Goal: Navigation & Orientation: Find specific page/section

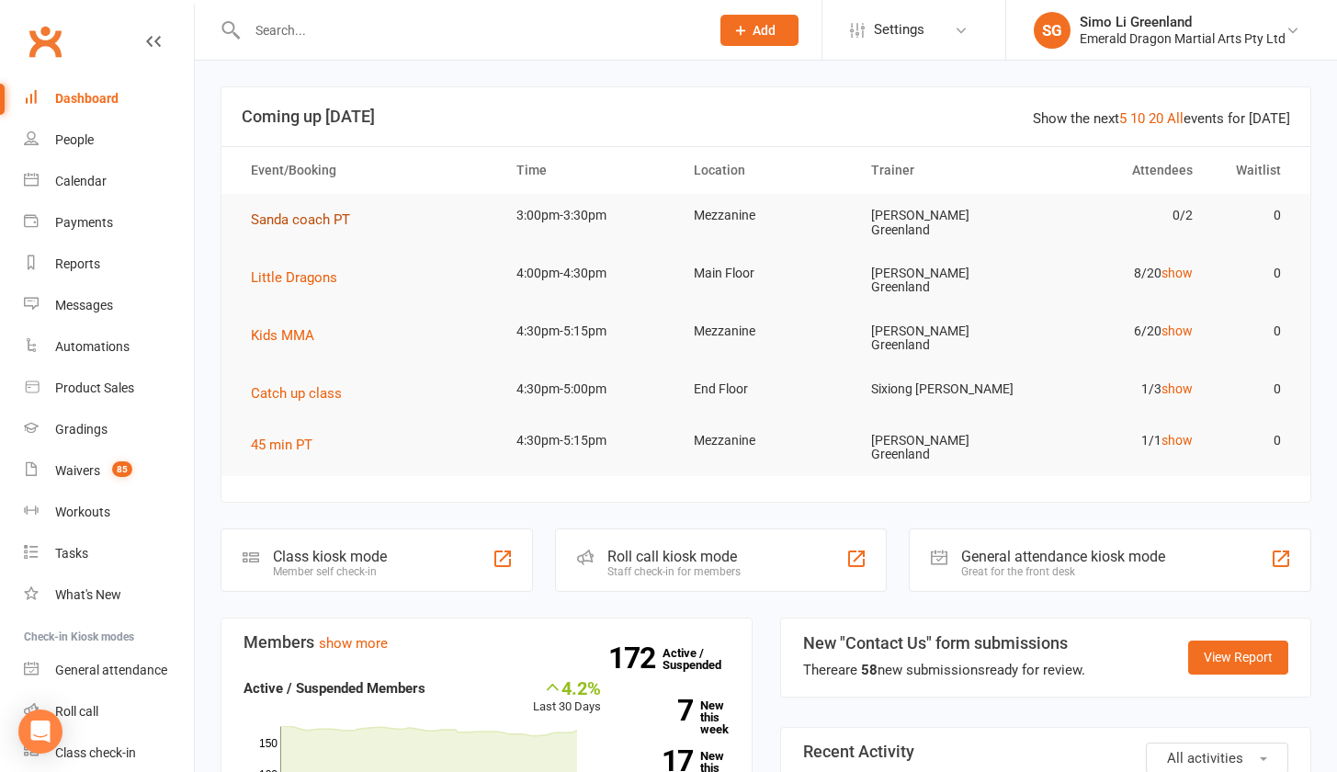
click at [299, 218] on span "Sanda coach PT" at bounding box center [300, 219] width 99 height 17
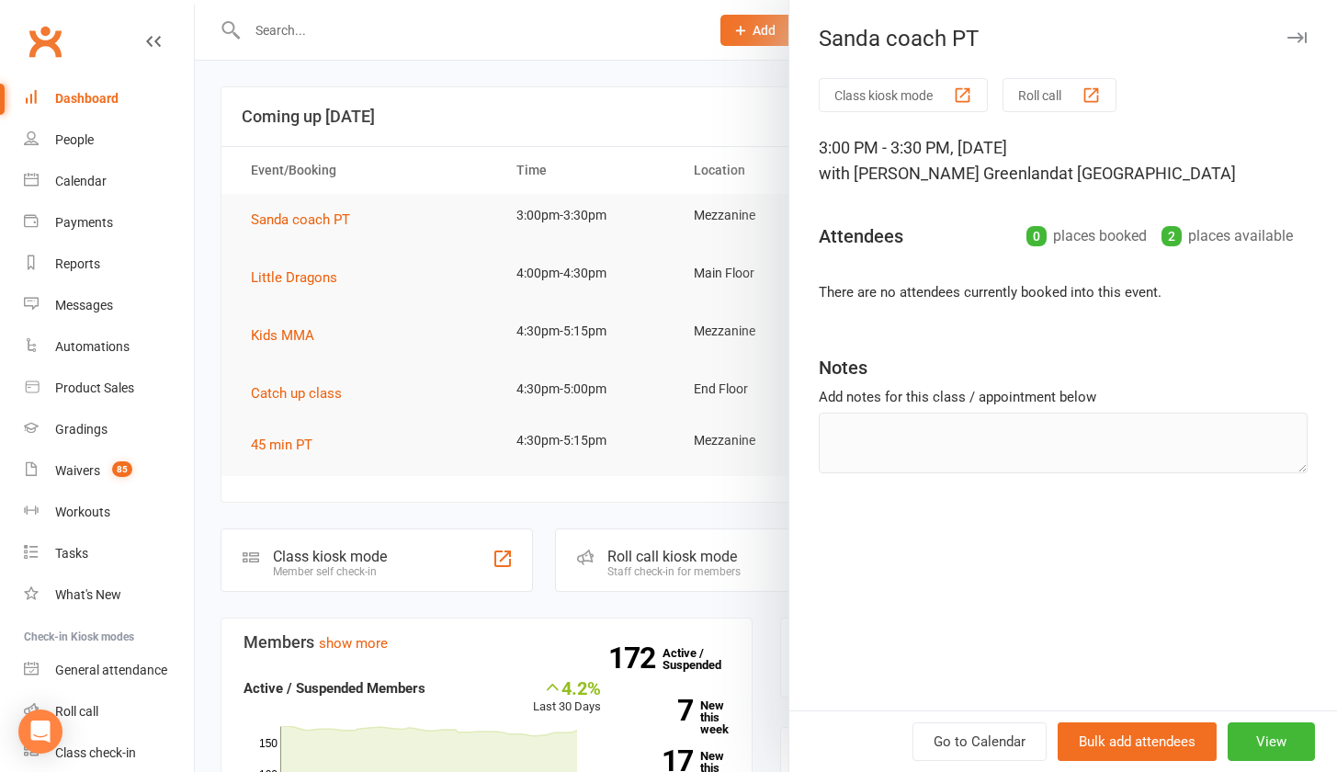
click at [106, 94] on div "Dashboard" at bounding box center [86, 98] width 63 height 15
click at [305, 270] on div at bounding box center [766, 386] width 1142 height 772
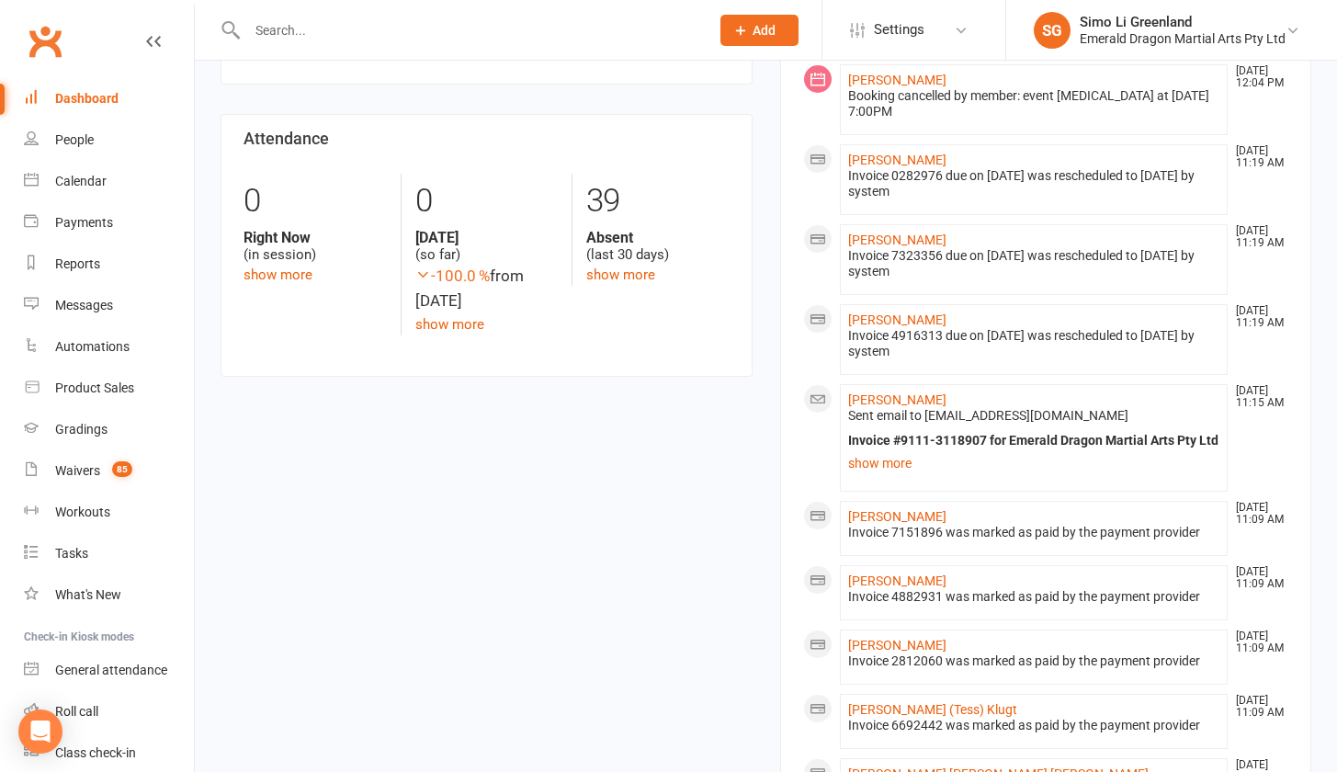
scroll to position [815, 0]
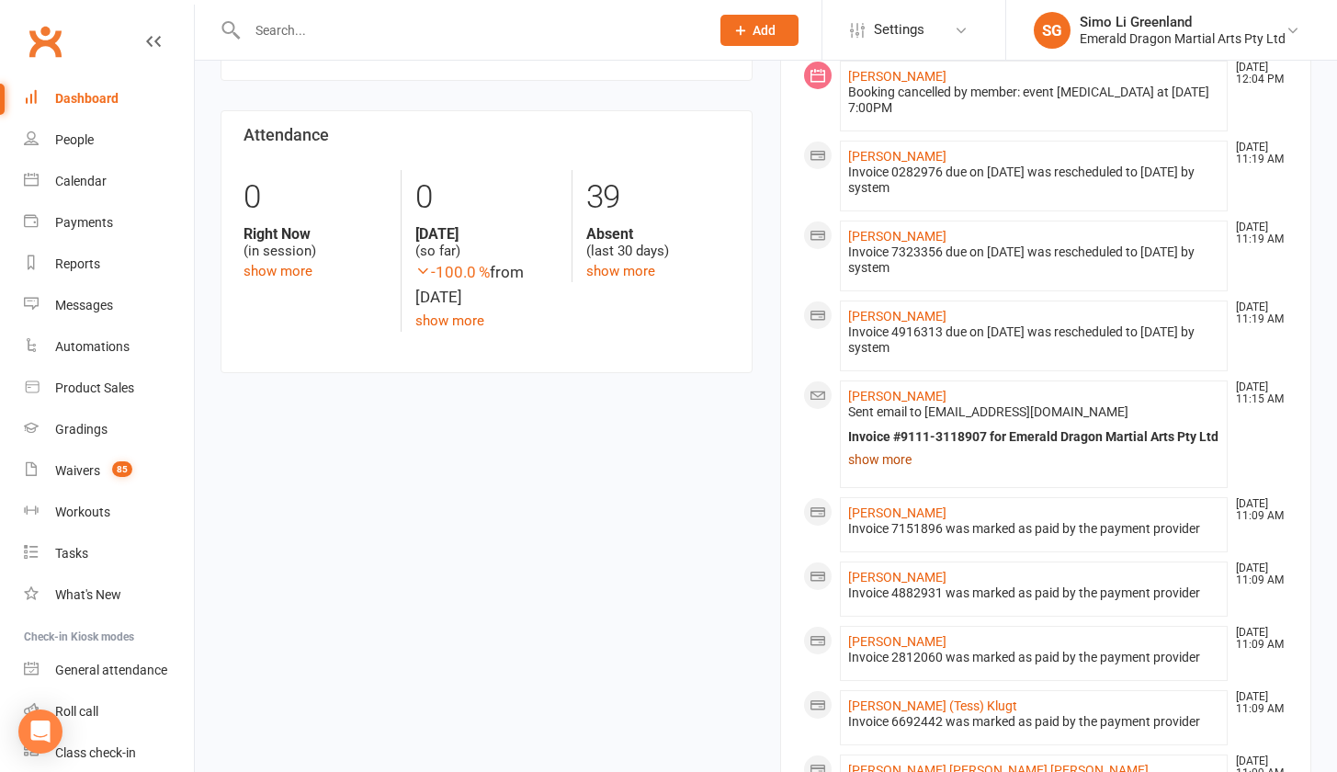
click at [877, 446] on link "show more" at bounding box center [1034, 459] width 372 height 26
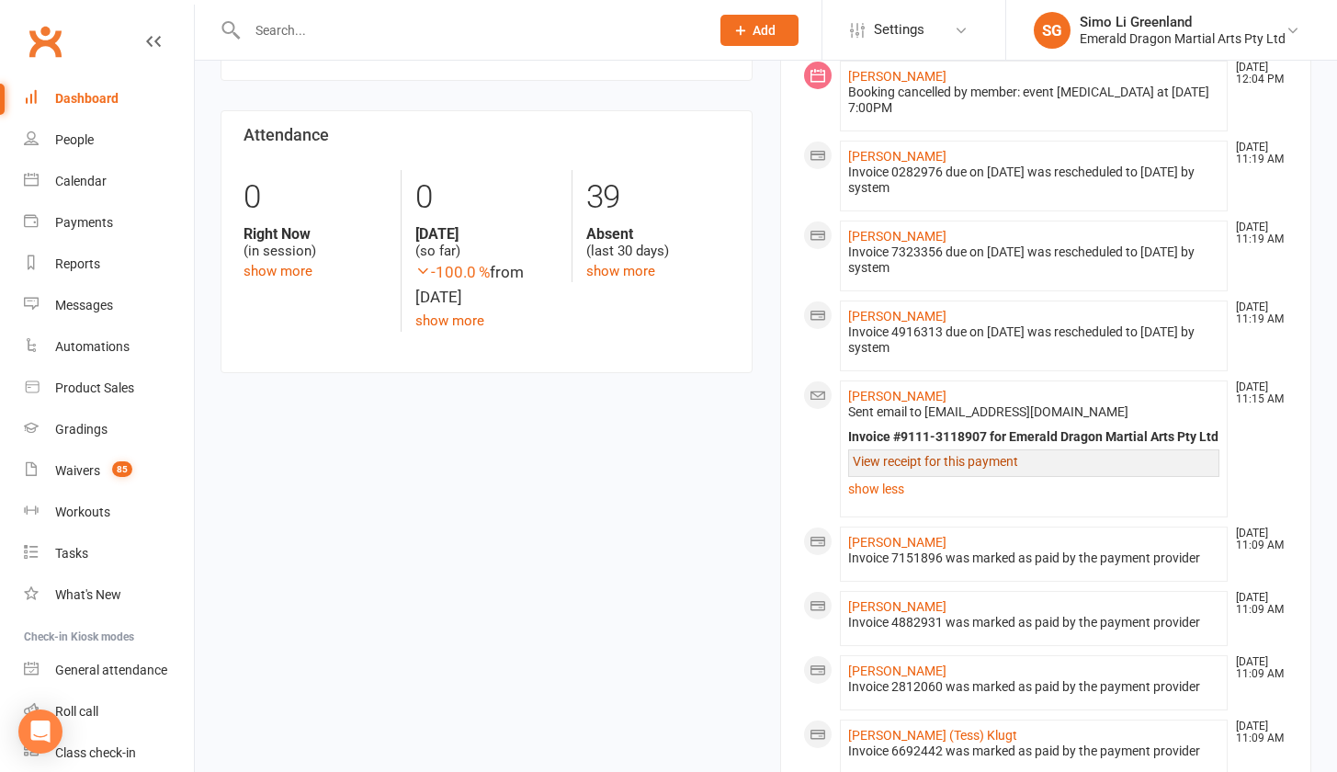
click at [903, 454] on link "View receipt for this payment" at bounding box center [934, 461] width 165 height 15
click at [75, 105] on div "Dashboard" at bounding box center [86, 98] width 63 height 15
click at [54, 472] on link "Waivers 85" at bounding box center [109, 470] width 170 height 41
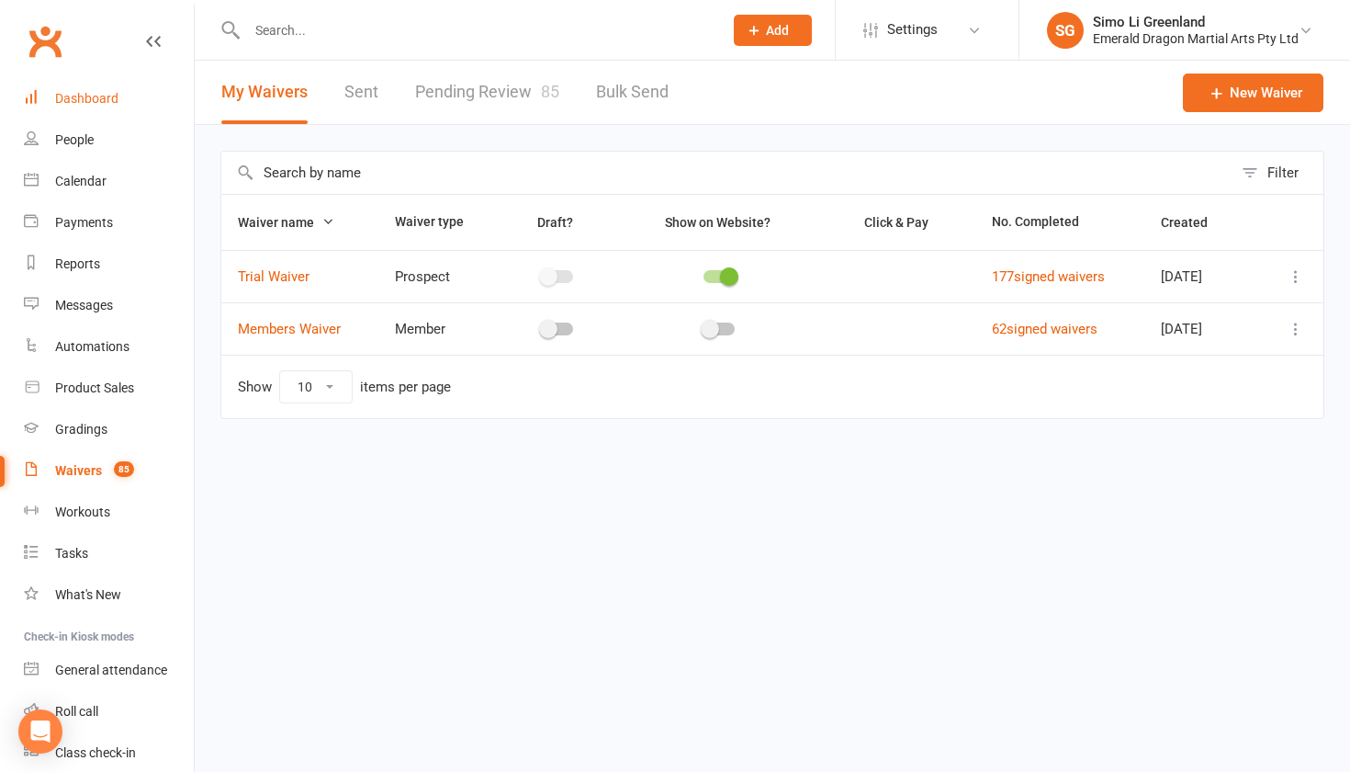
click at [75, 92] on div "Dashboard" at bounding box center [86, 98] width 63 height 15
click at [1083, 280] on link "177 signed waivers" at bounding box center [1048, 276] width 113 height 17
click at [98, 94] on div "Dashboard" at bounding box center [86, 98] width 63 height 15
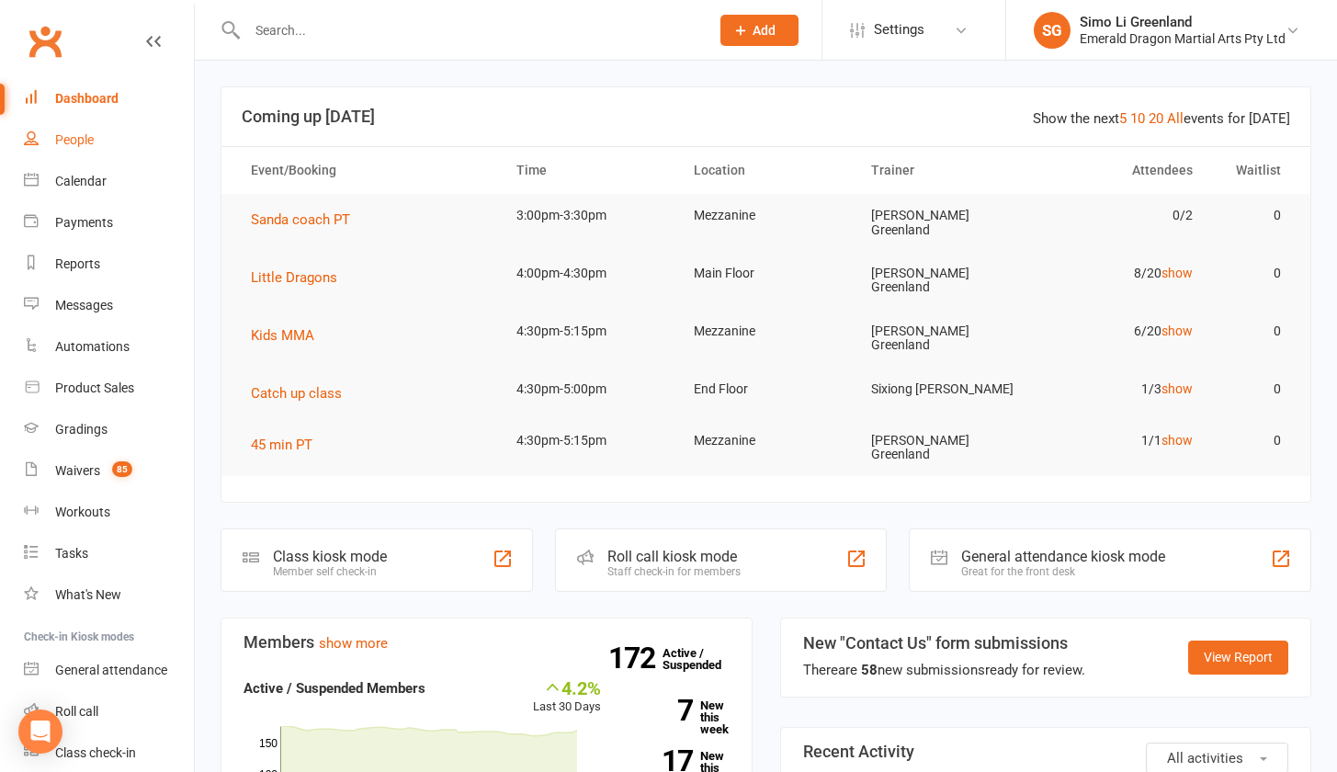
click at [77, 142] on div "People" at bounding box center [74, 139] width 39 height 15
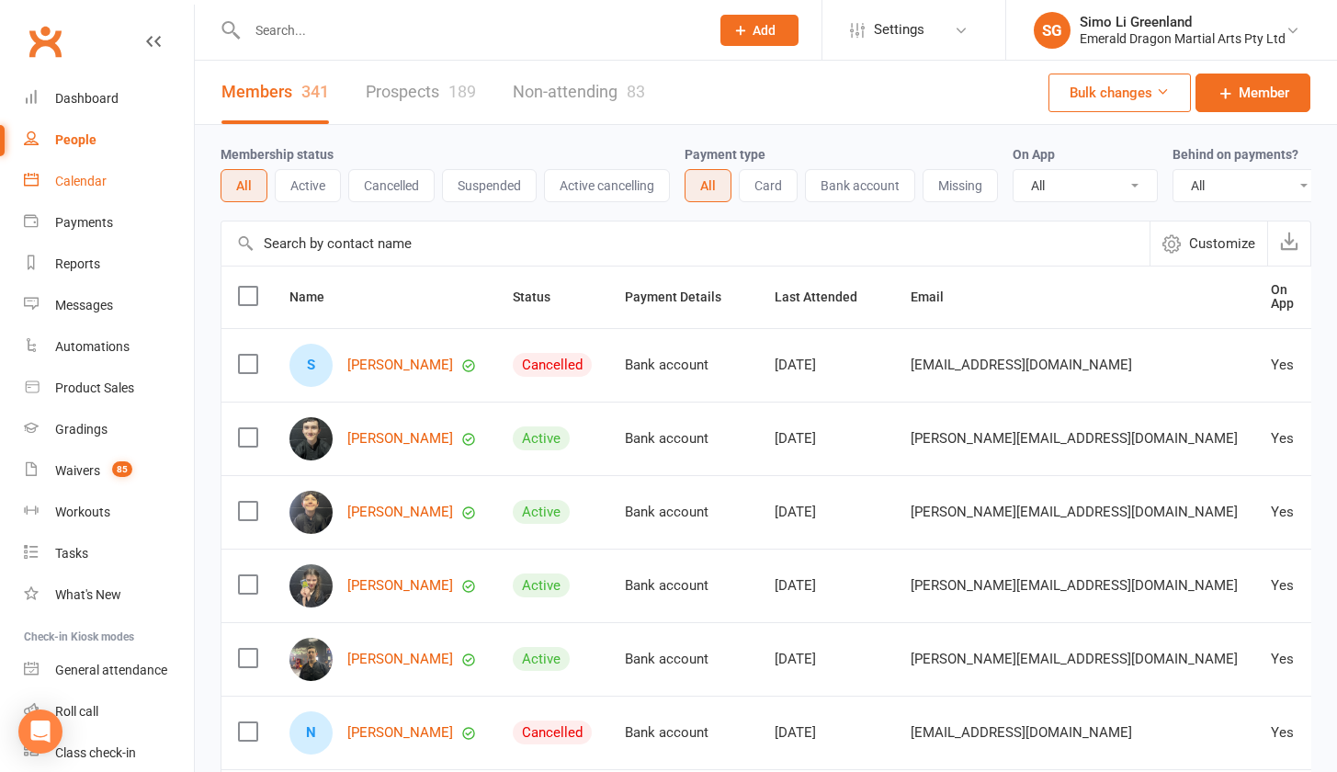
click at [76, 188] on link "Calendar" at bounding box center [109, 181] width 170 height 41
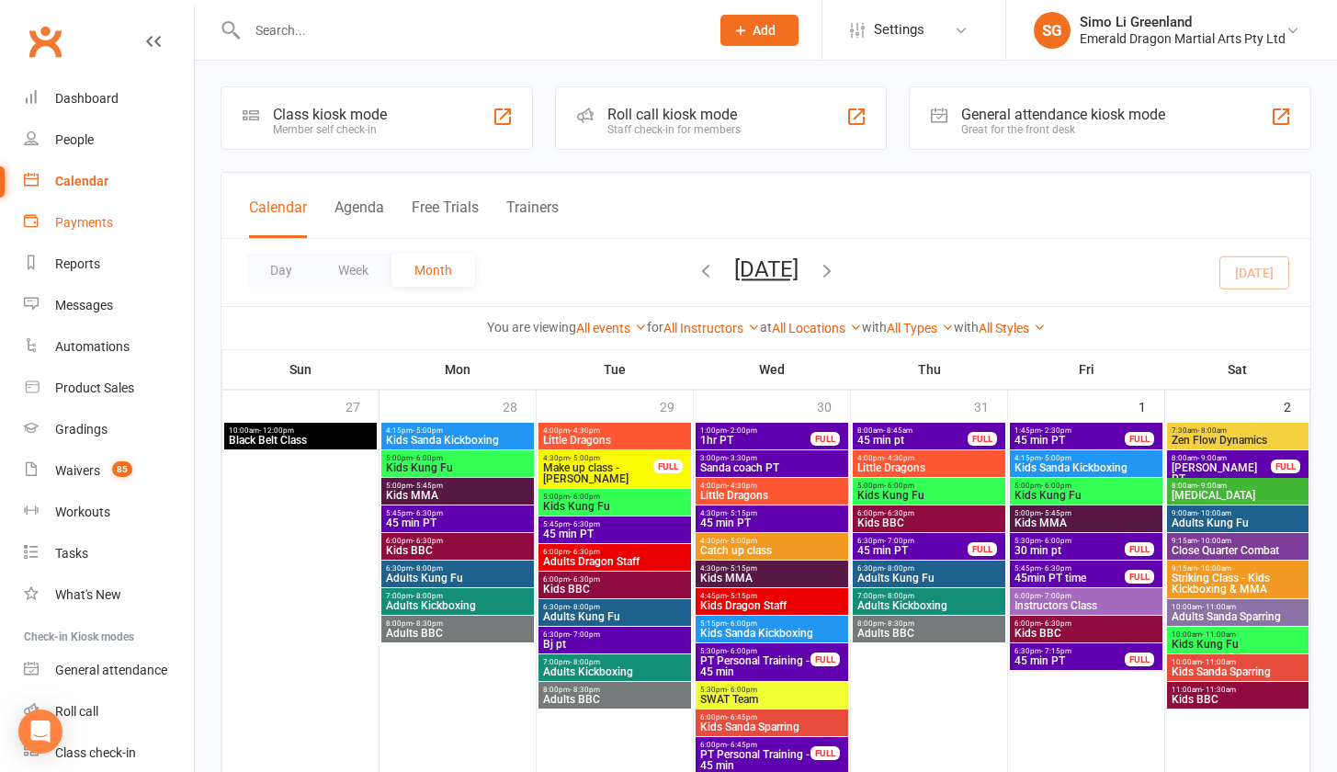
click at [82, 219] on div "Payments" at bounding box center [84, 222] width 58 height 15
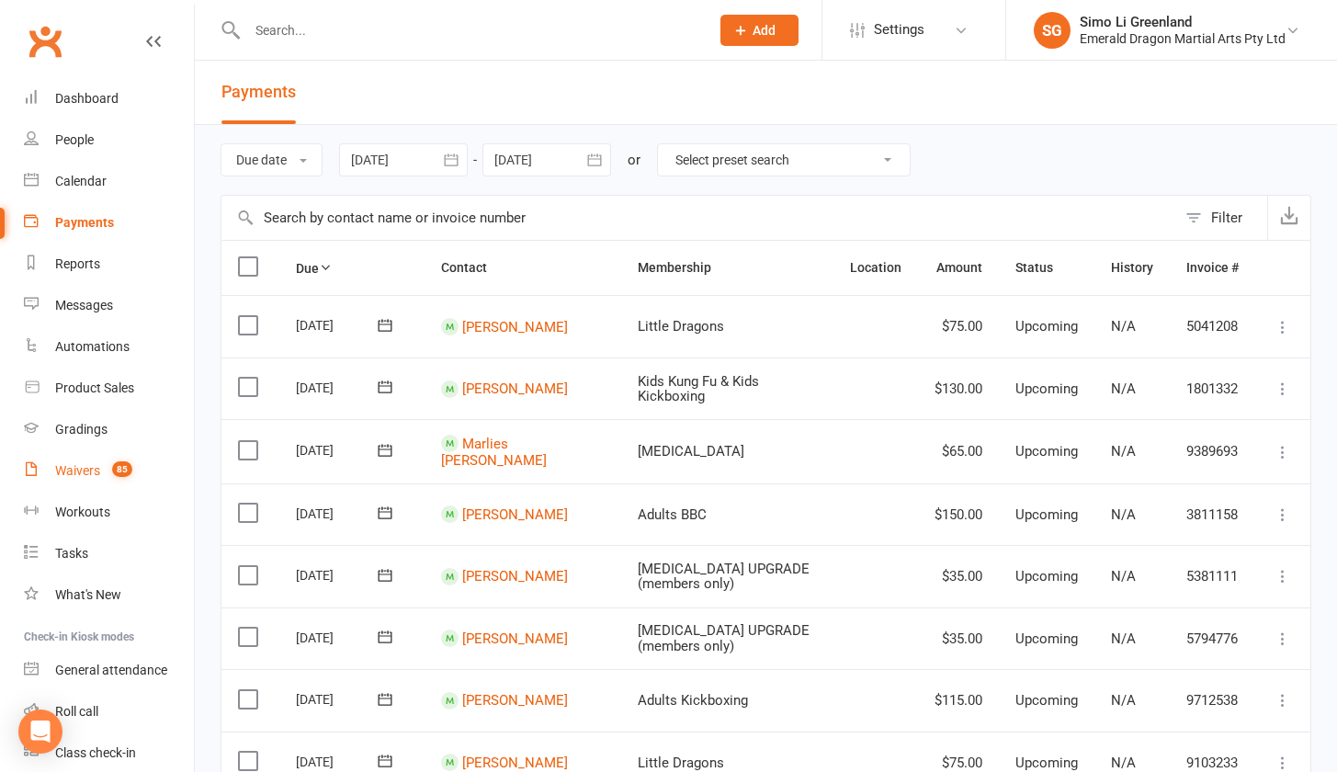
click at [81, 466] on div "Waivers" at bounding box center [77, 470] width 45 height 15
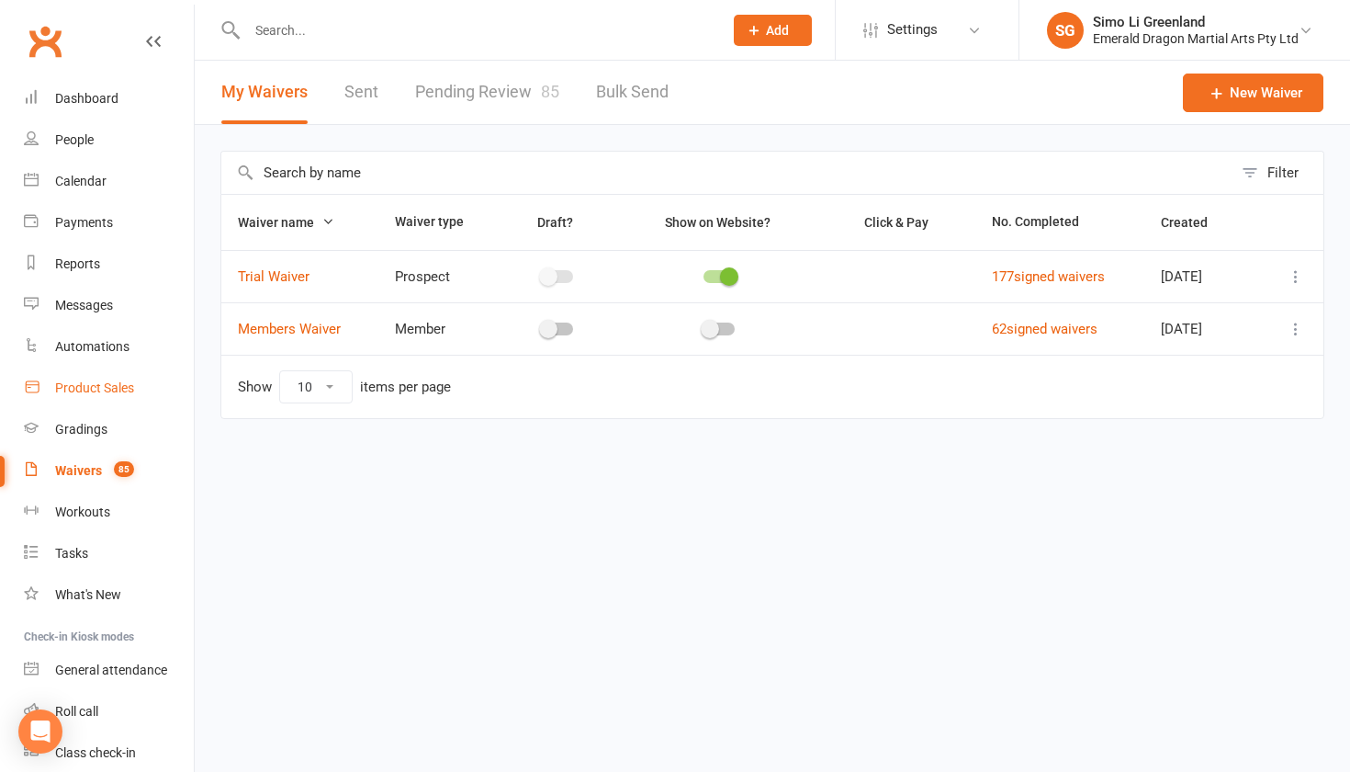
click at [79, 386] on div "Product Sales" at bounding box center [94, 387] width 79 height 15
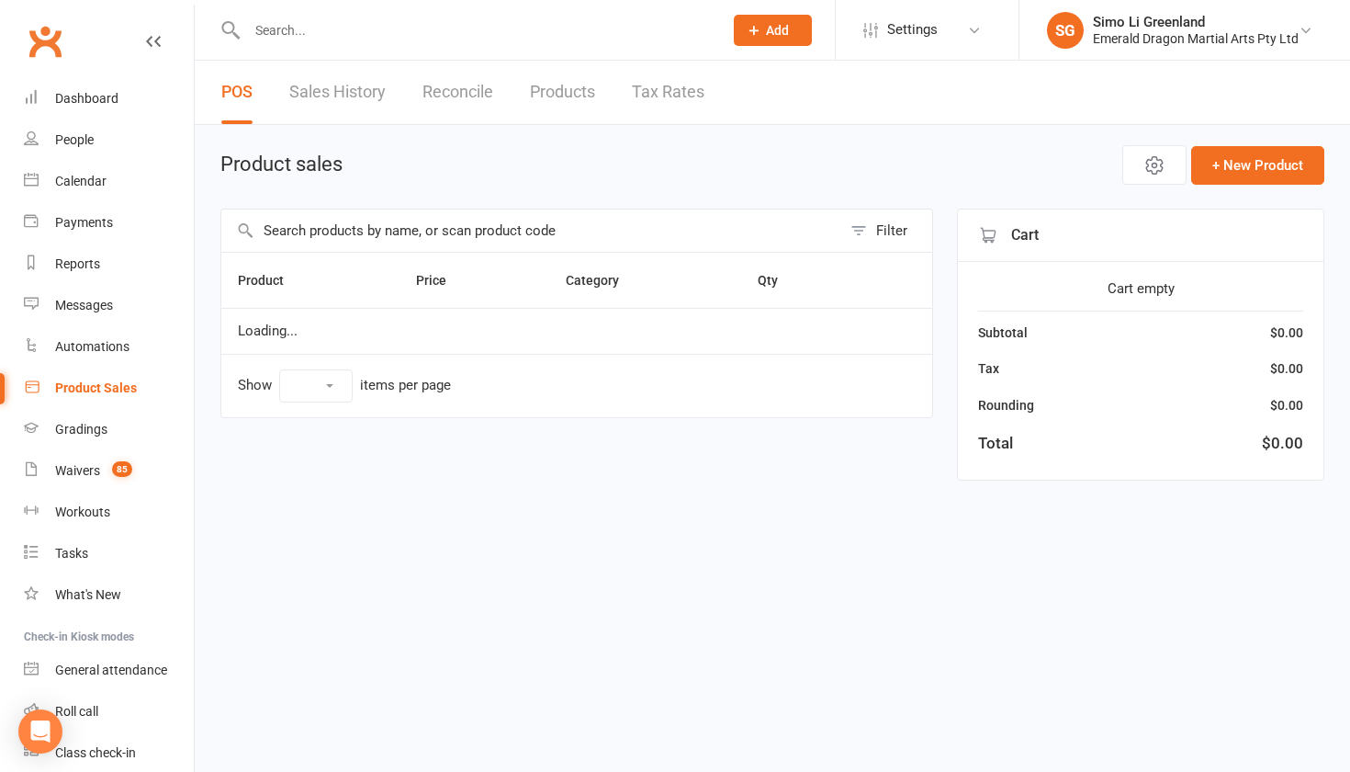
select select "10"
